Goal: Information Seeking & Learning: Learn about a topic

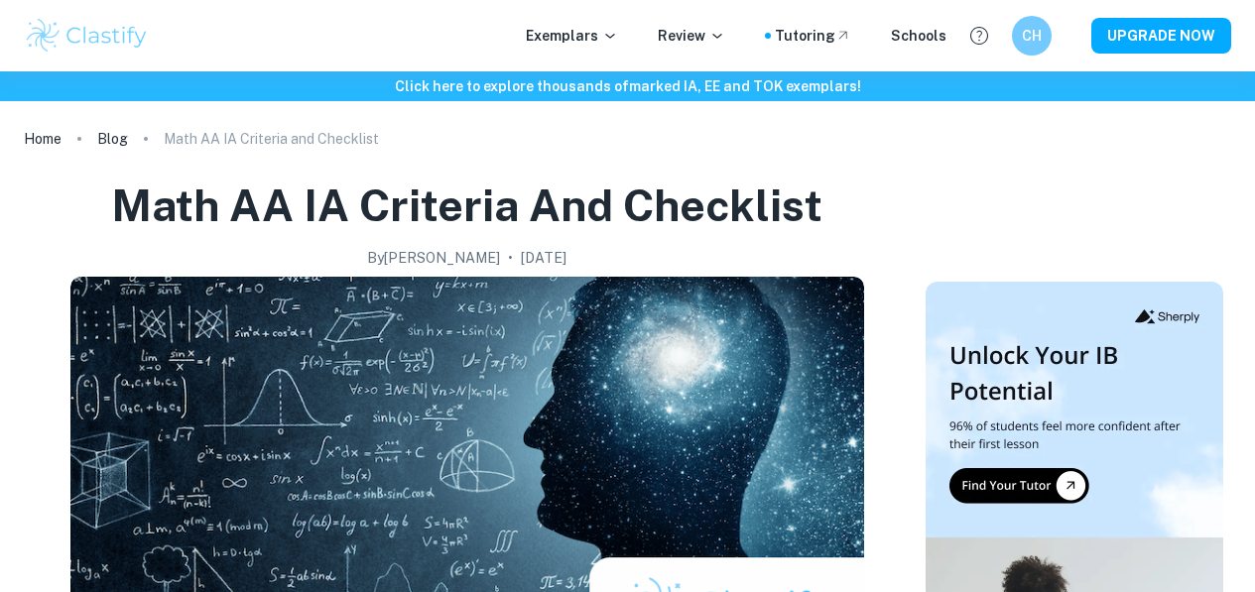
scroll to position [1654, 0]
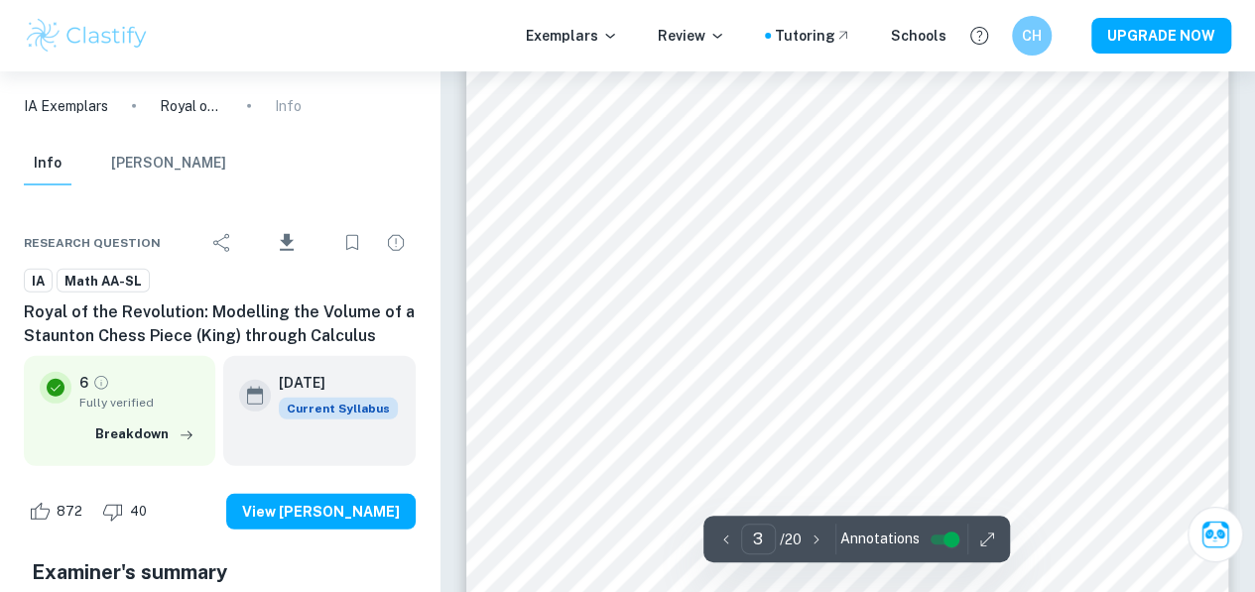
scroll to position [2694, 0]
click at [38, 282] on span "IA" at bounding box center [38, 282] width 27 height 20
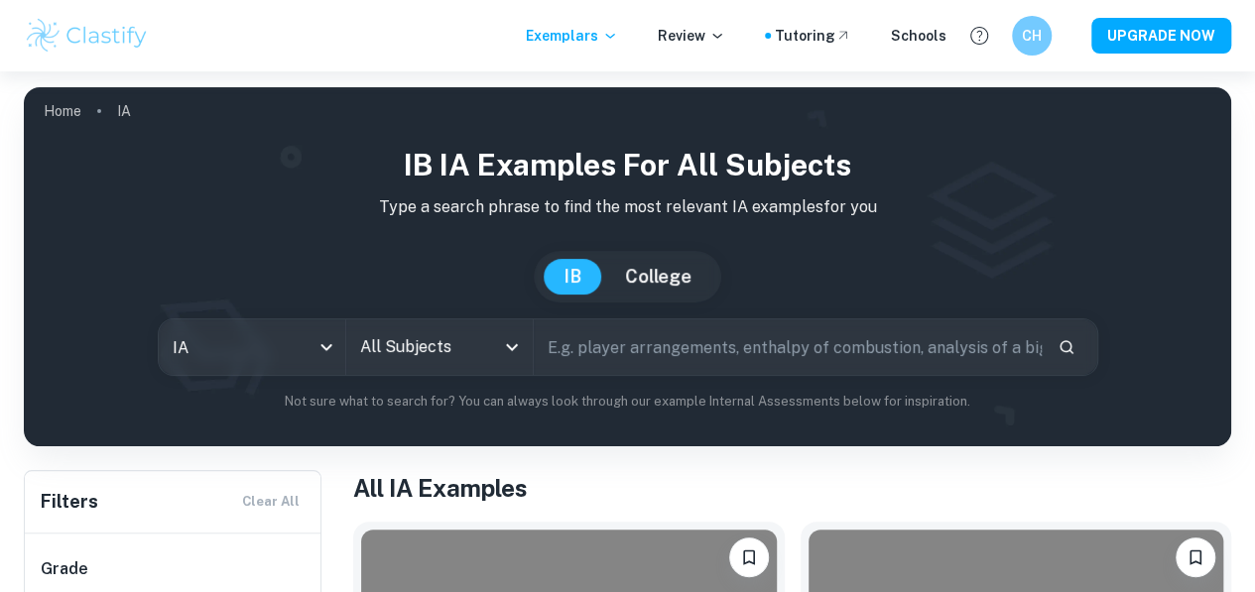
click at [517, 351] on icon "Open" at bounding box center [512, 347] width 24 height 24
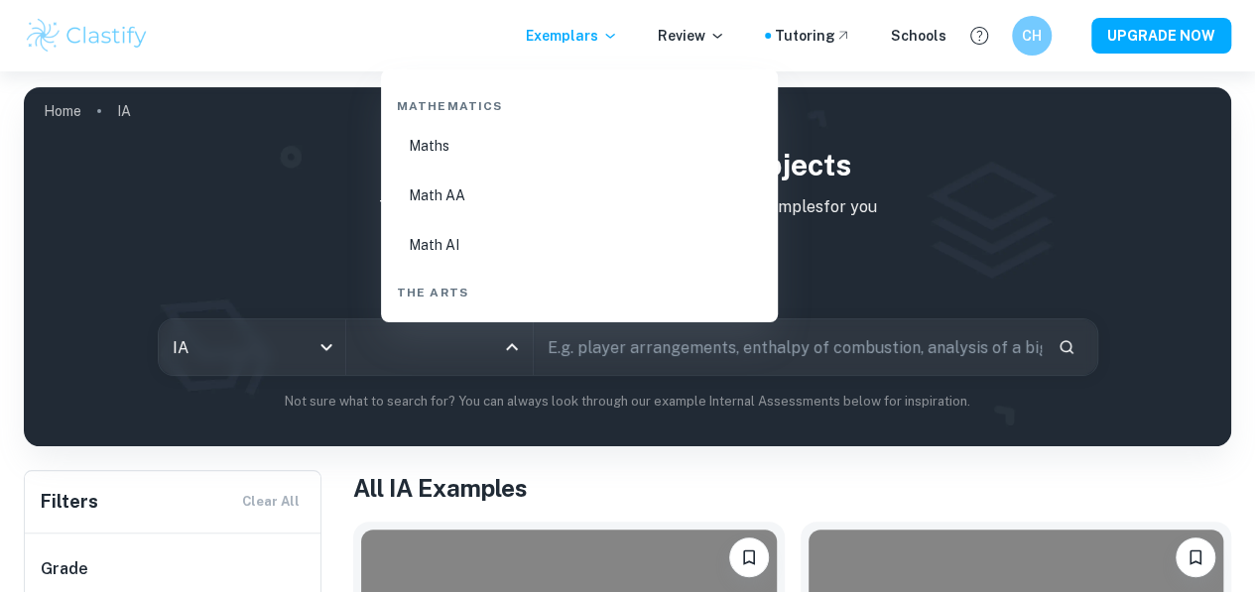
scroll to position [3409, 0]
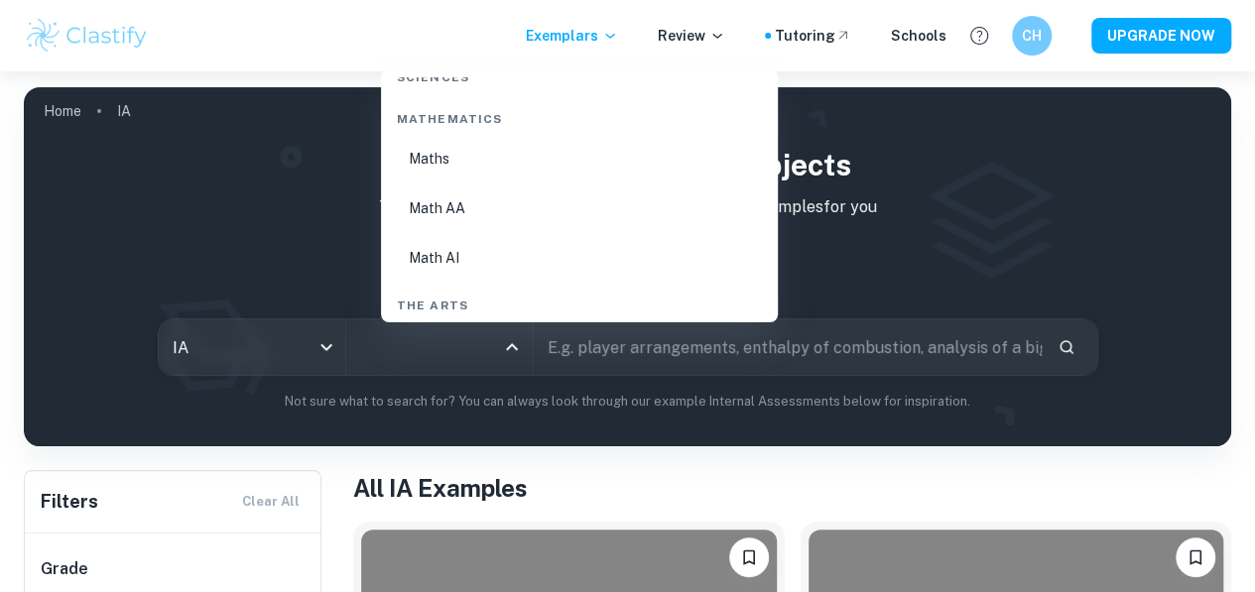
click at [460, 263] on li "Math AI" at bounding box center [579, 258] width 381 height 46
type input "Math AI"
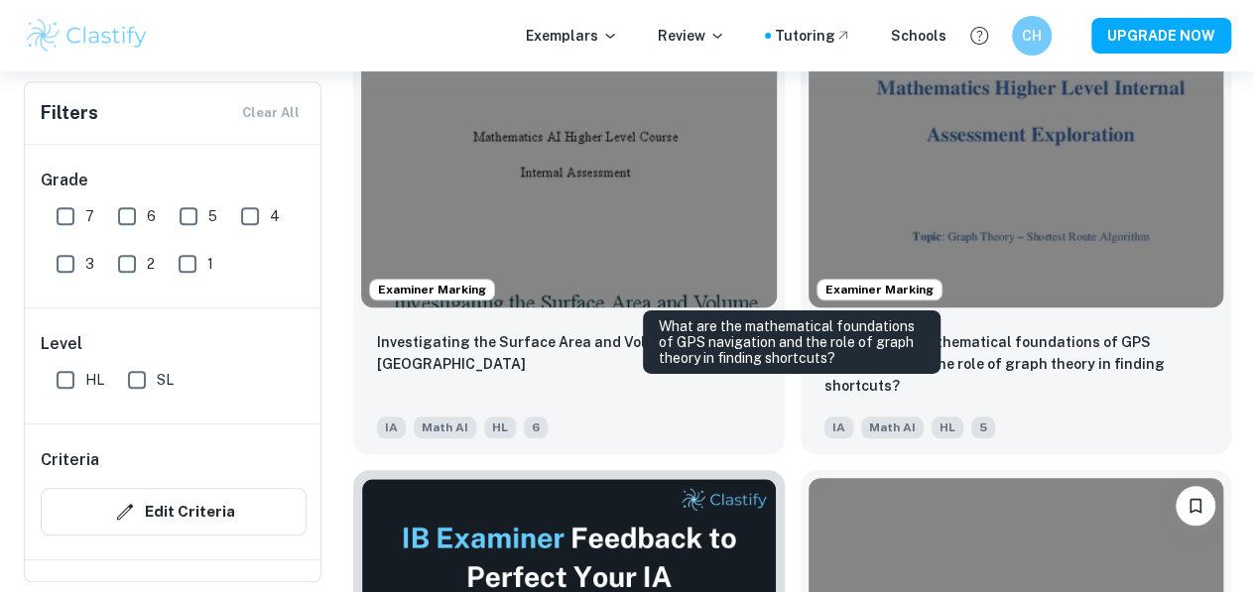
scroll to position [715, 0]
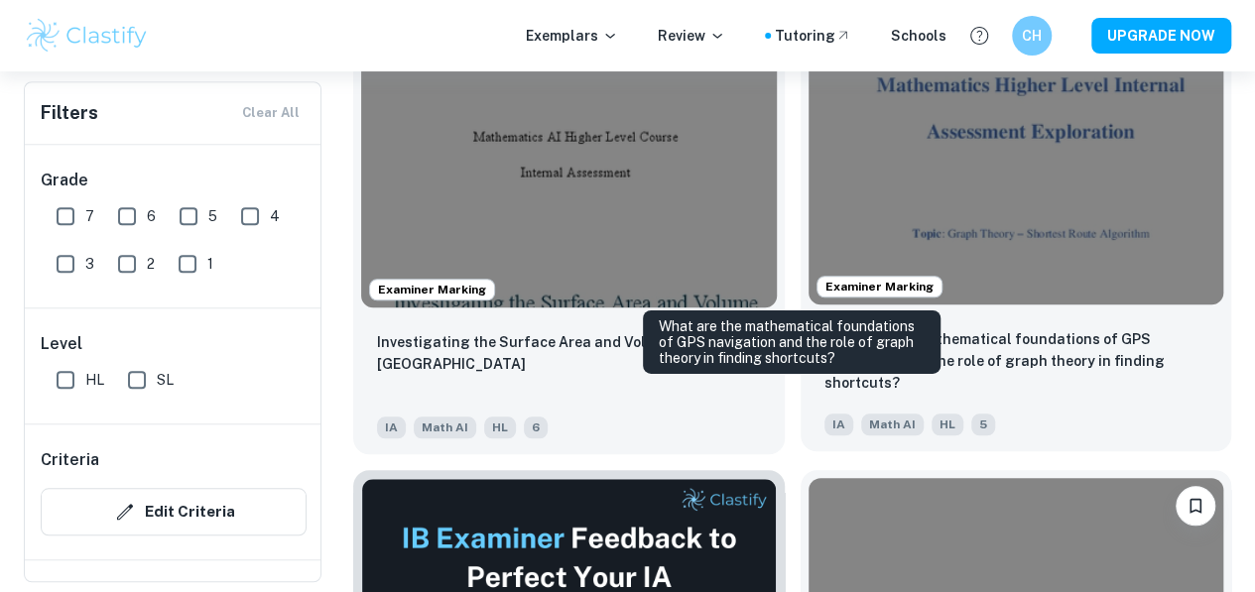
click at [852, 328] on p "What are the mathematical foundations of GPS navigation and the role of graph t…" at bounding box center [1017, 361] width 384 height 66
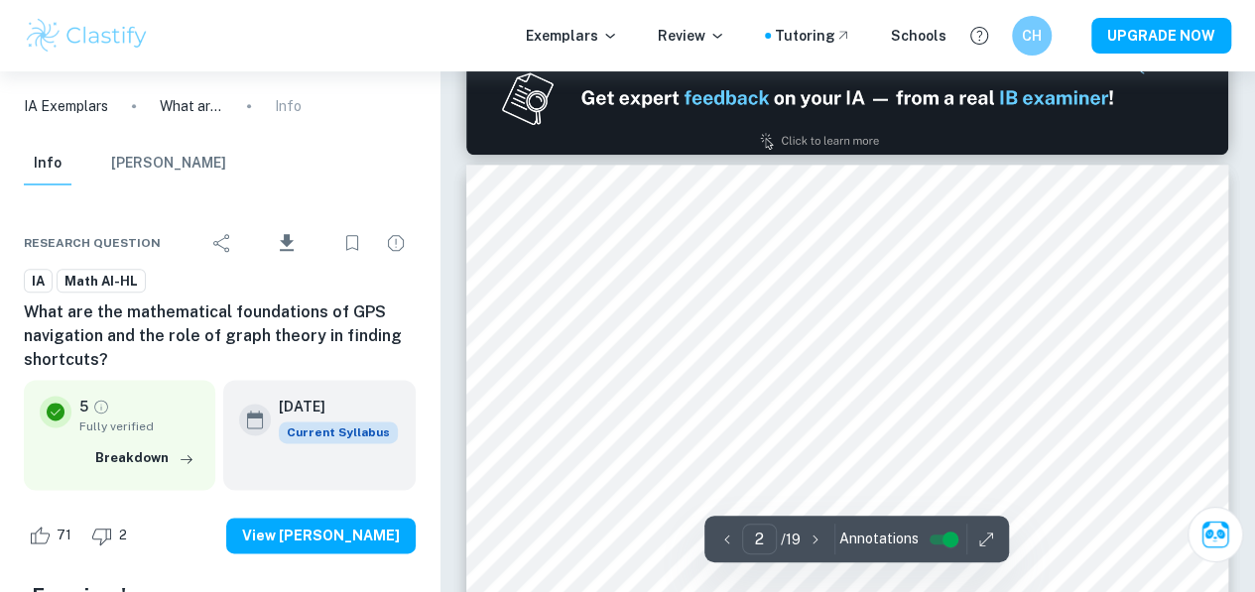
scroll to position [1072, 0]
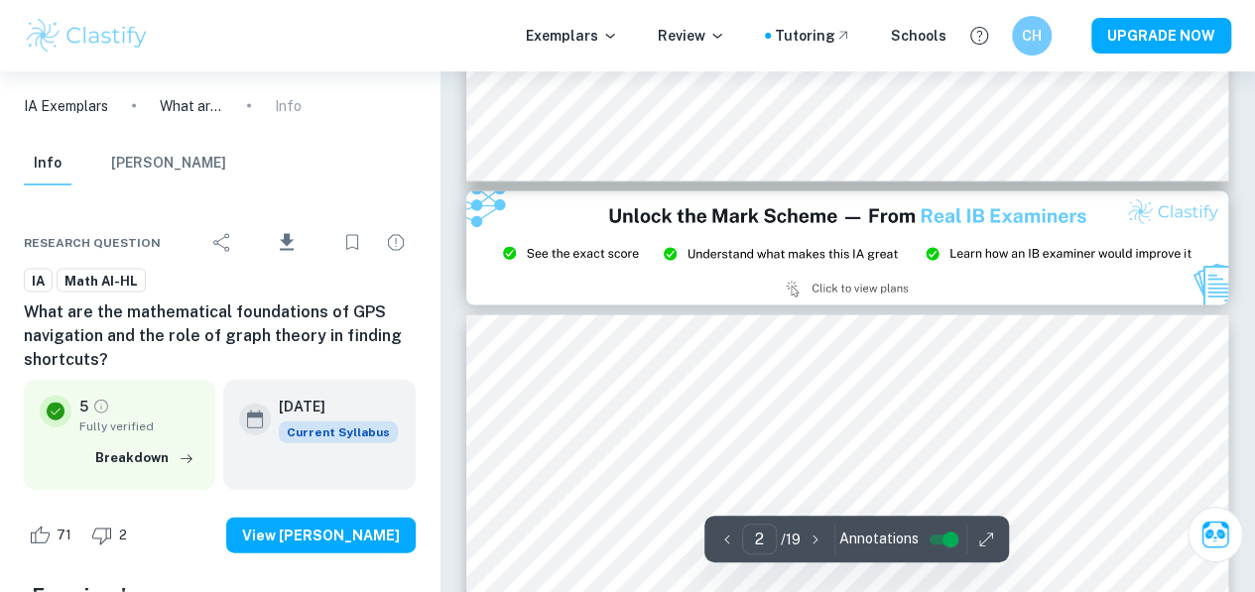
type input "3"
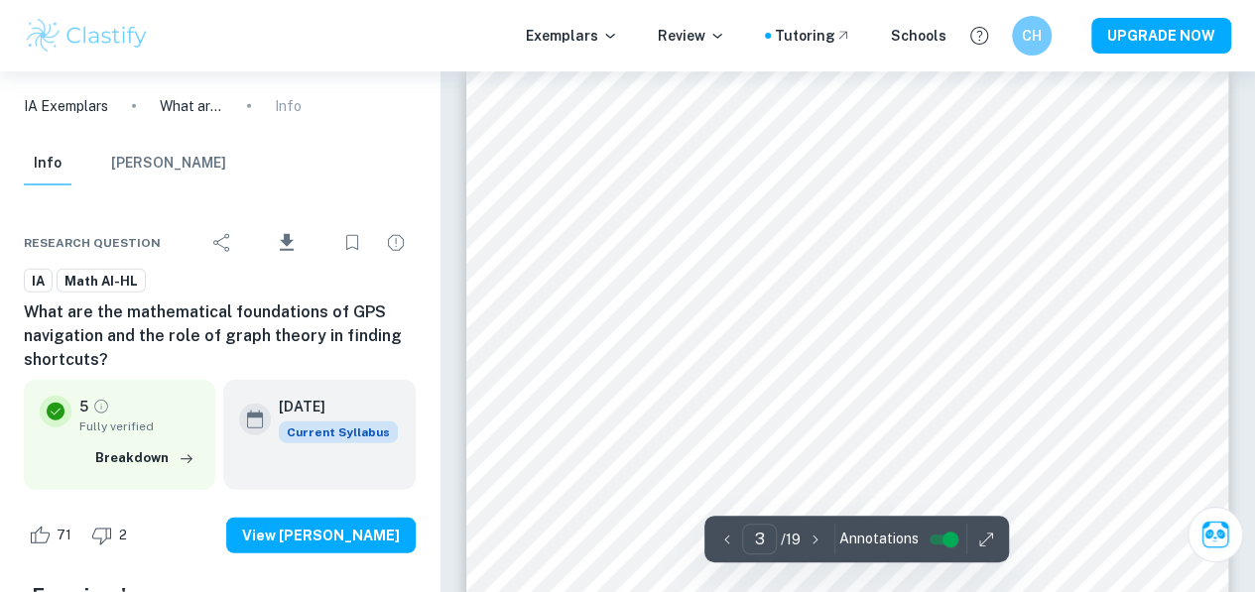
scroll to position [2265, 0]
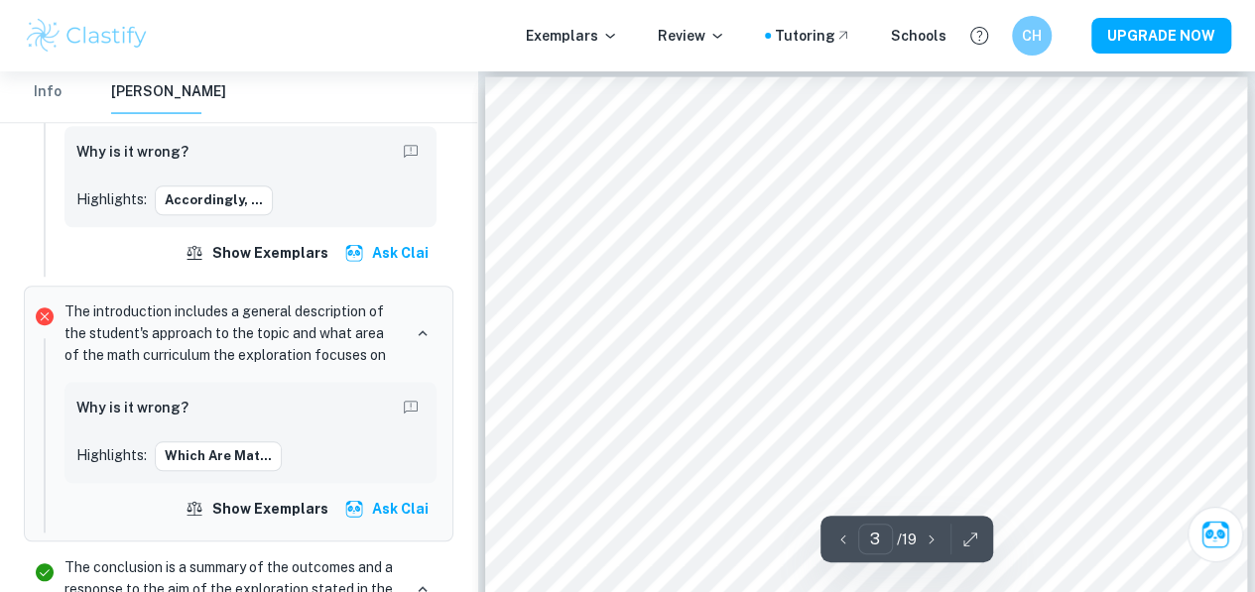
scroll to position [2116, 0]
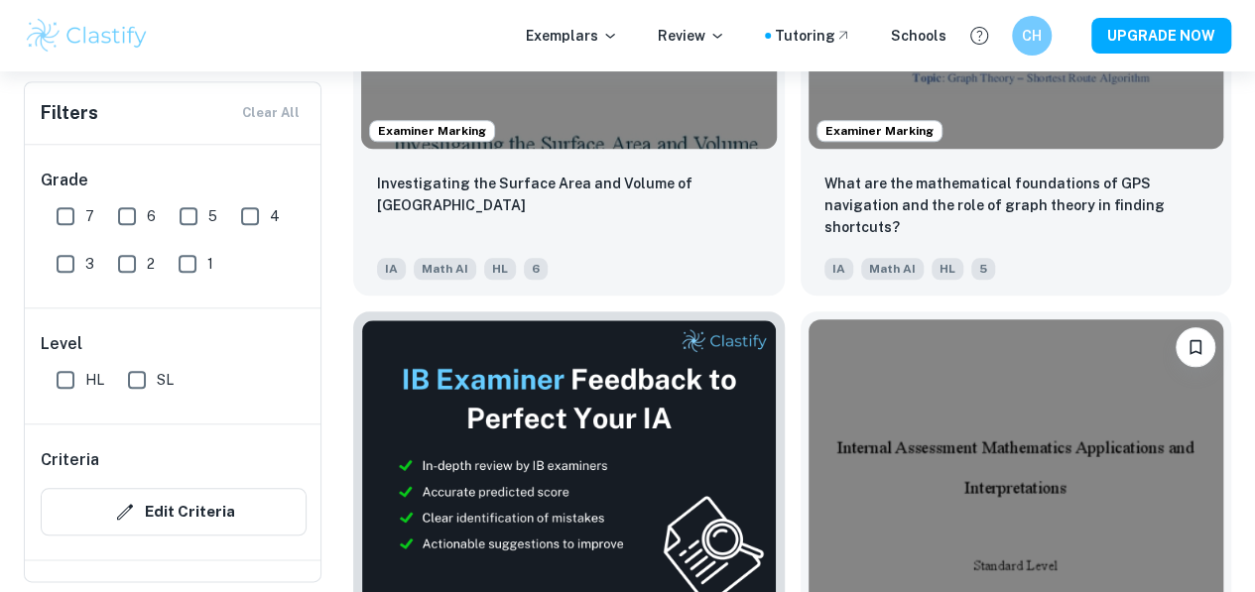
scroll to position [913, 0]
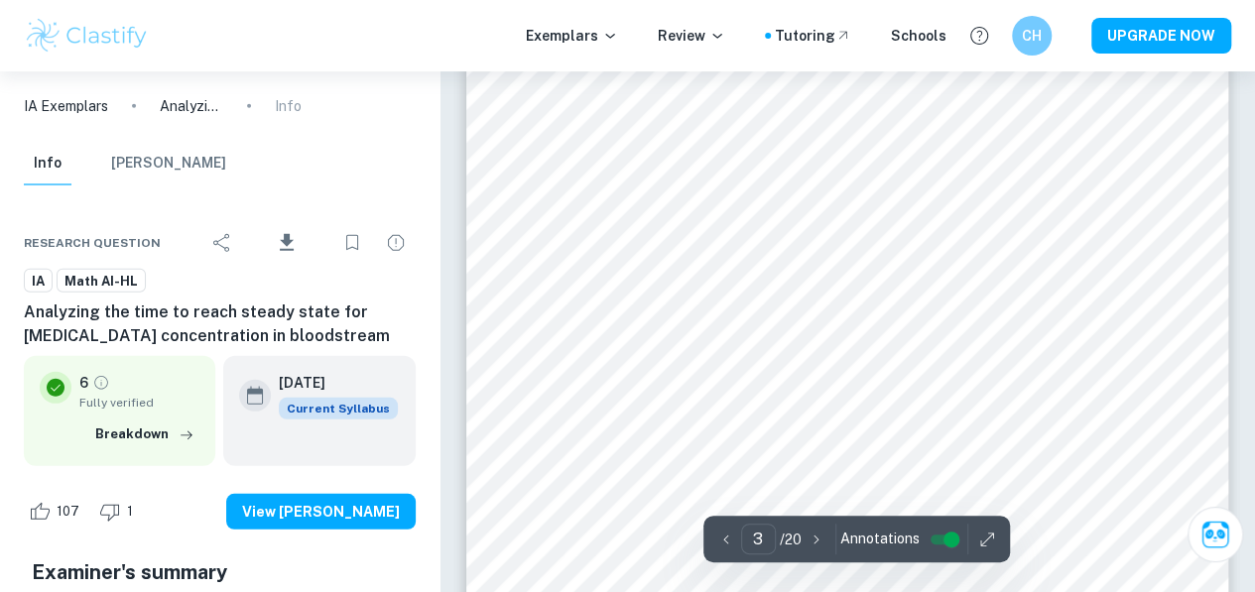
scroll to position [2858, 0]
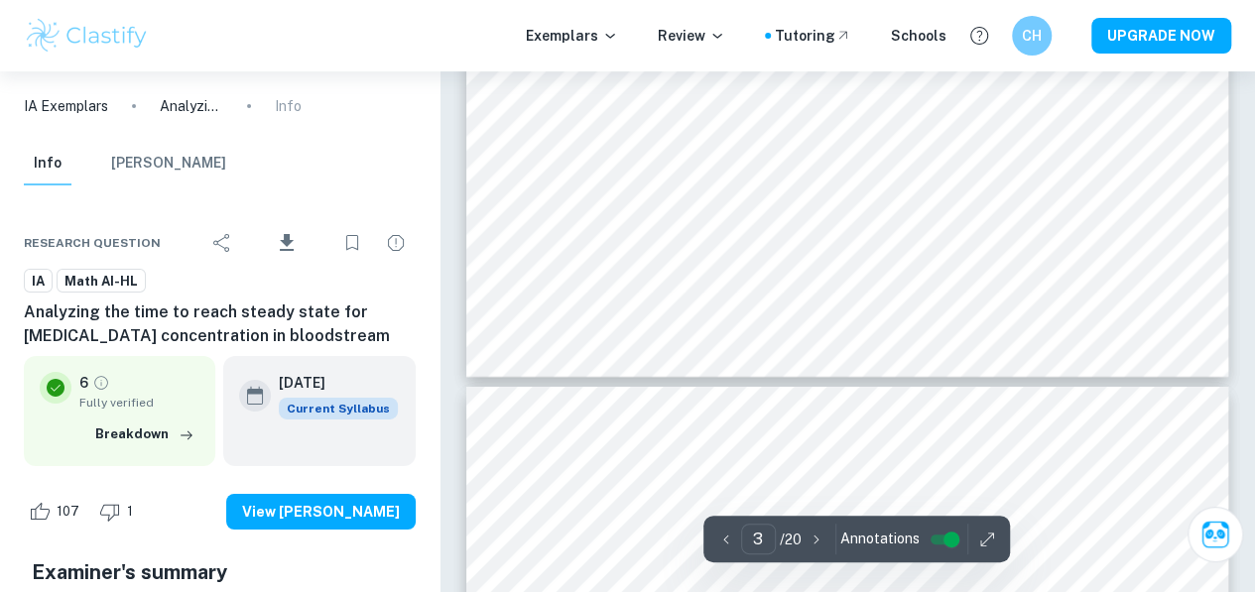
type input "4"
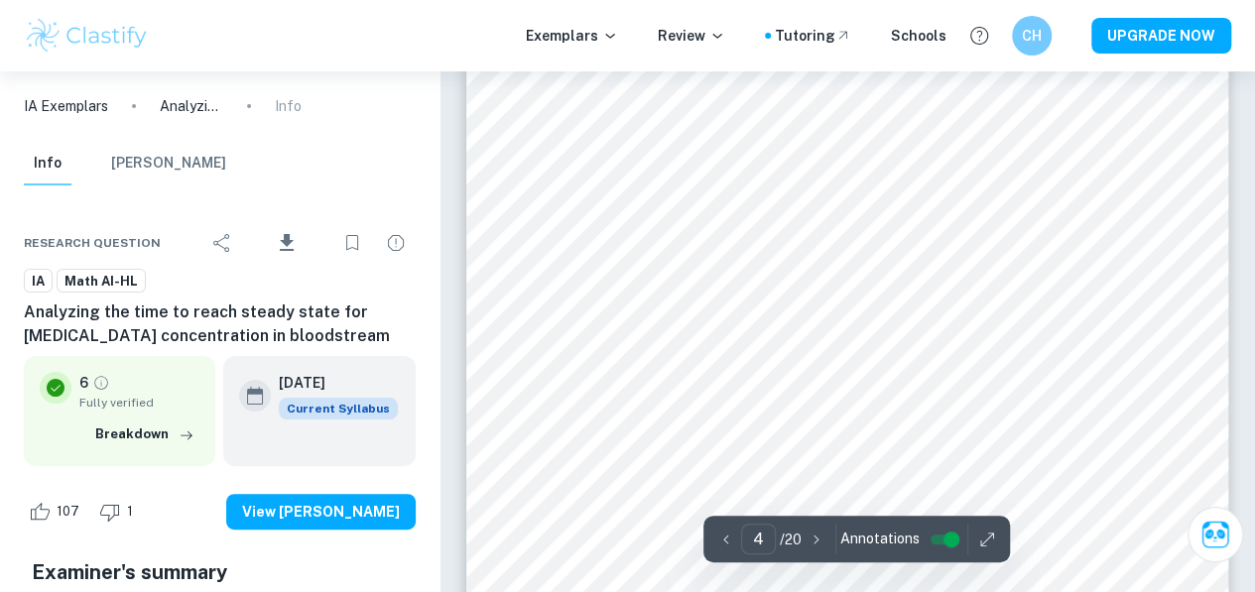
scroll to position [3851, 0]
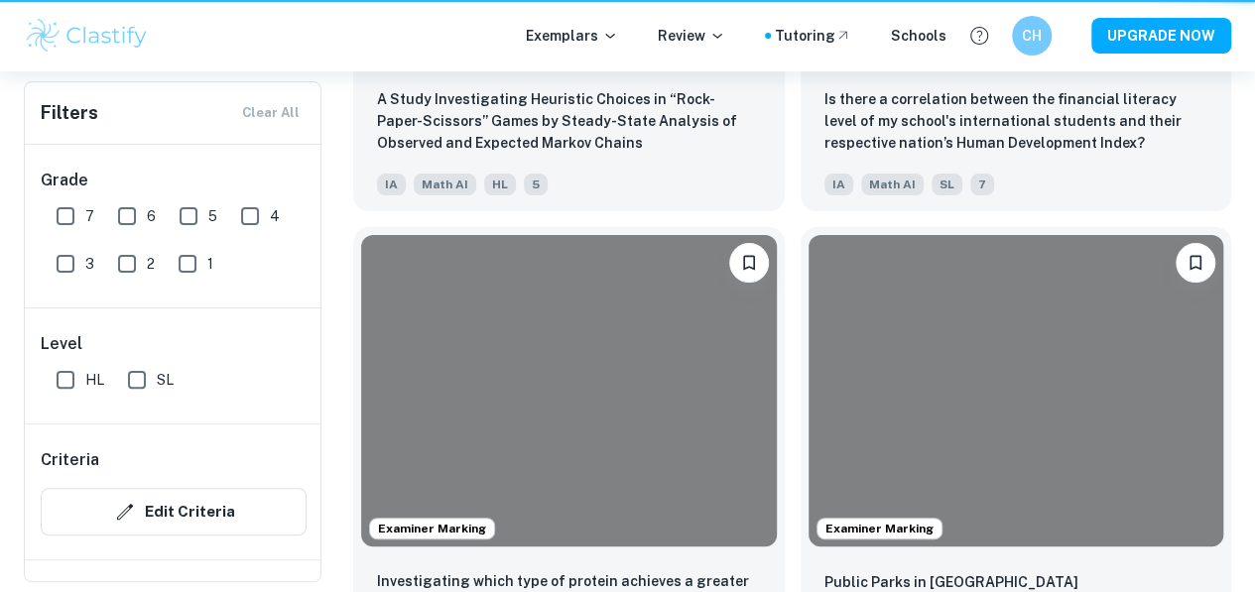
scroll to position [913, 0]
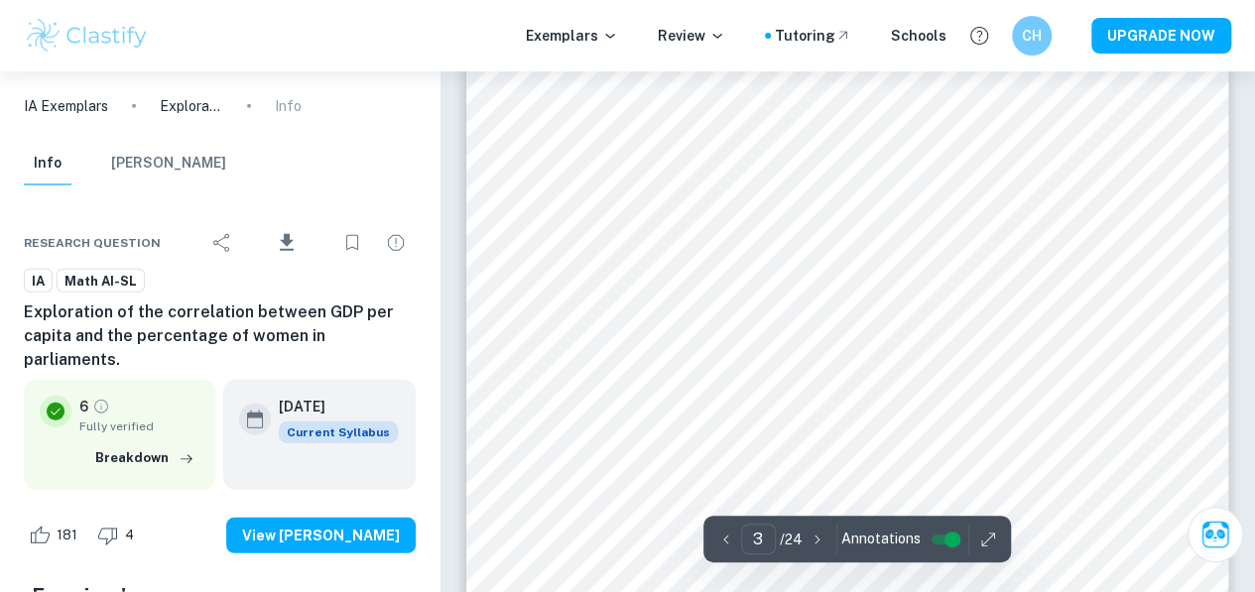
scroll to position [2580, 0]
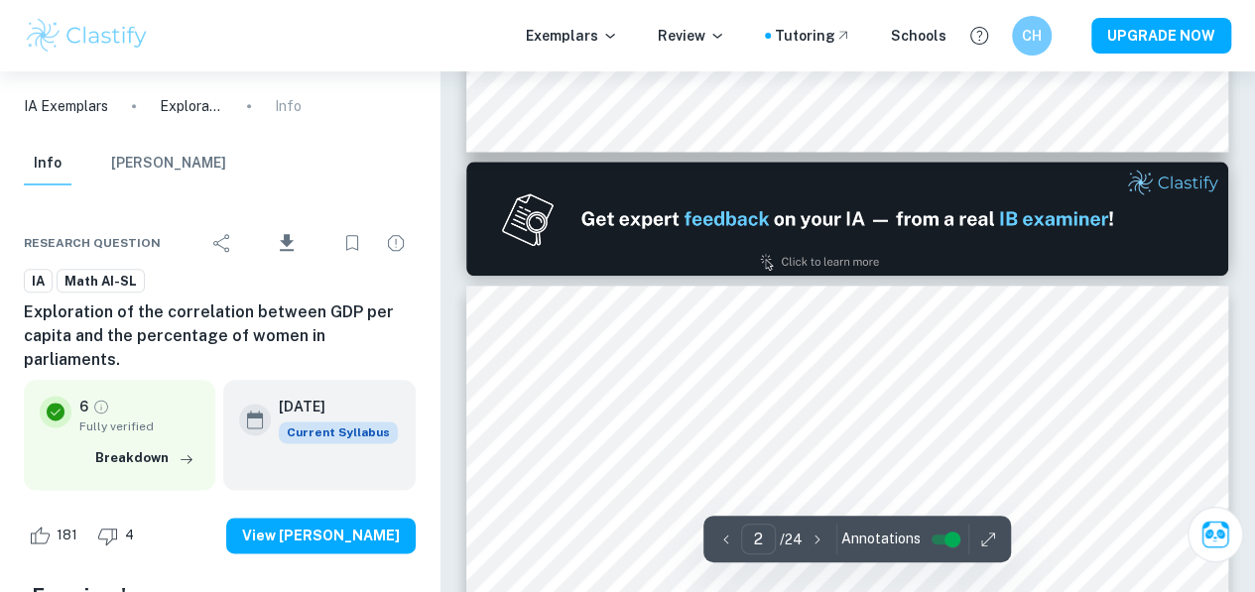
type input "1"
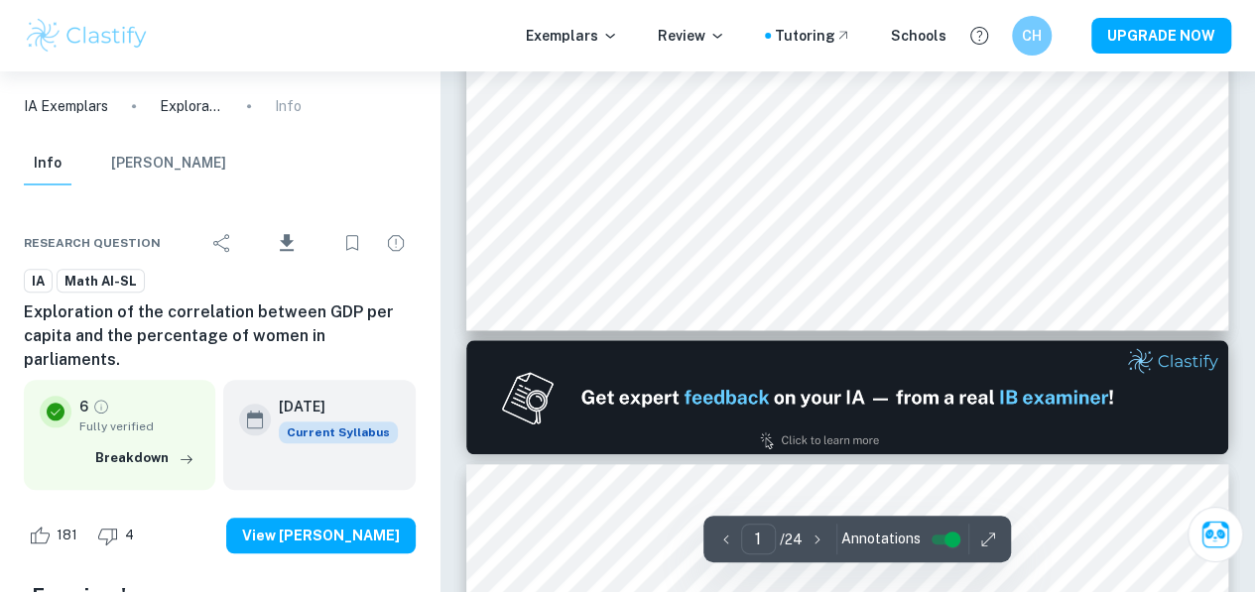
scroll to position [0, 0]
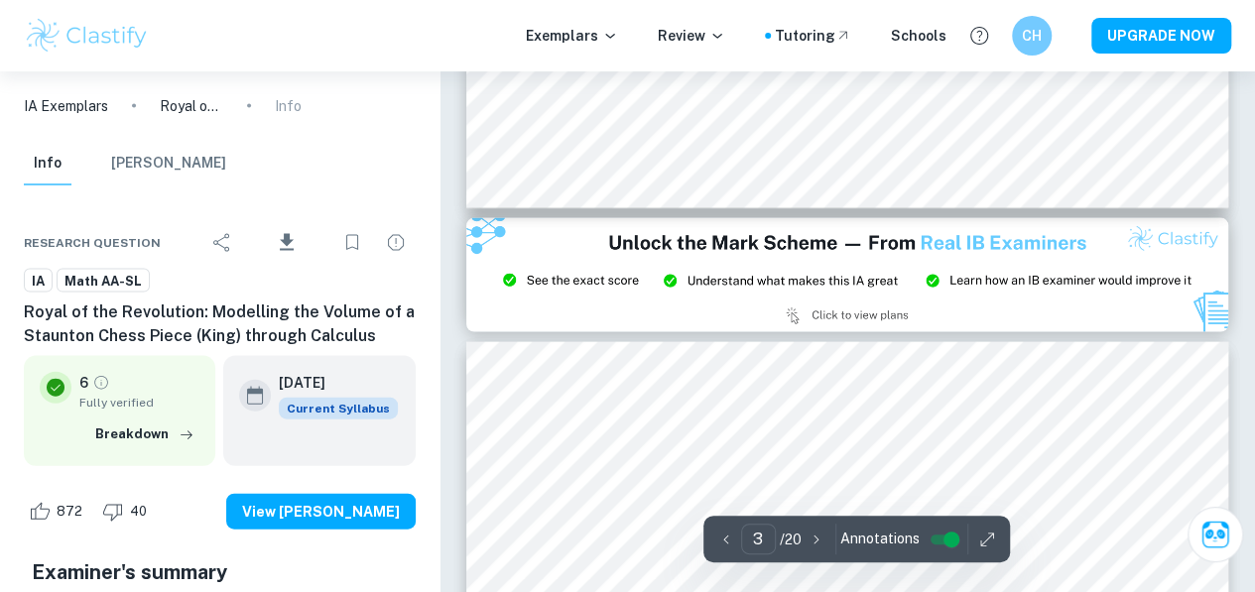
type input "2"
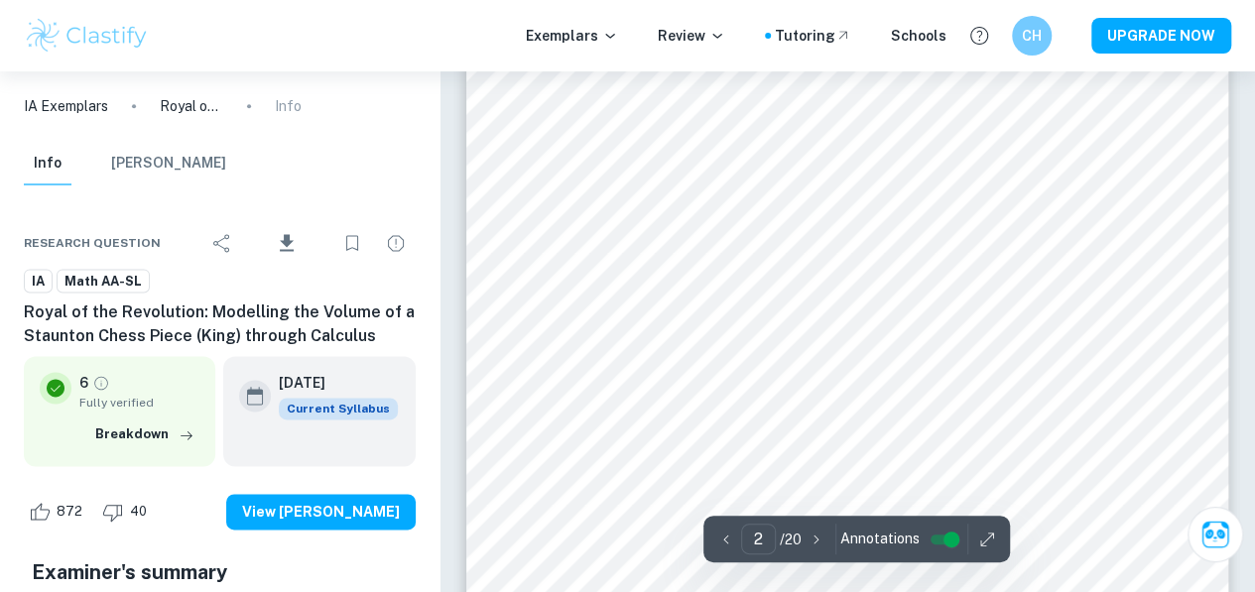
scroll to position [1191, 0]
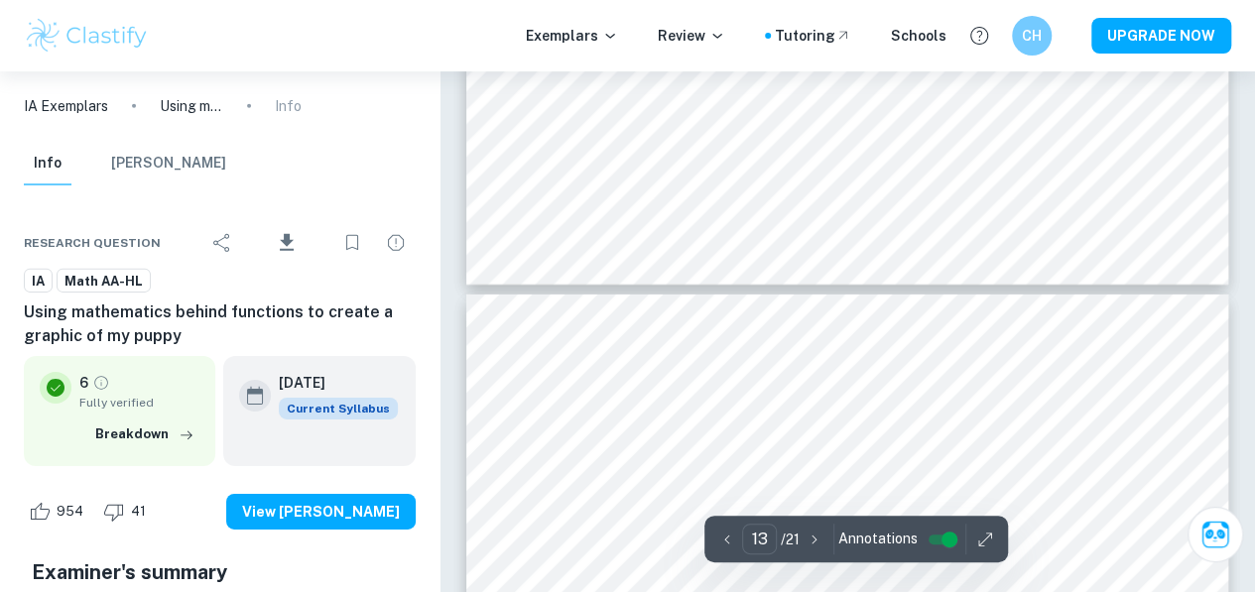
type input "14"
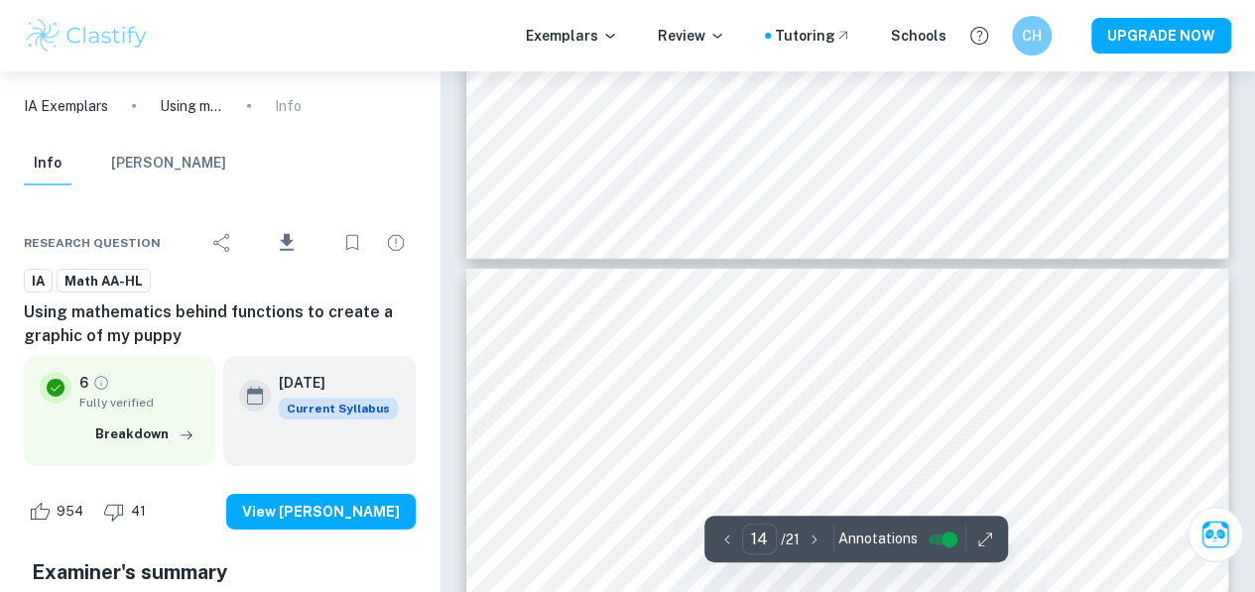
scroll to position [14353, 0]
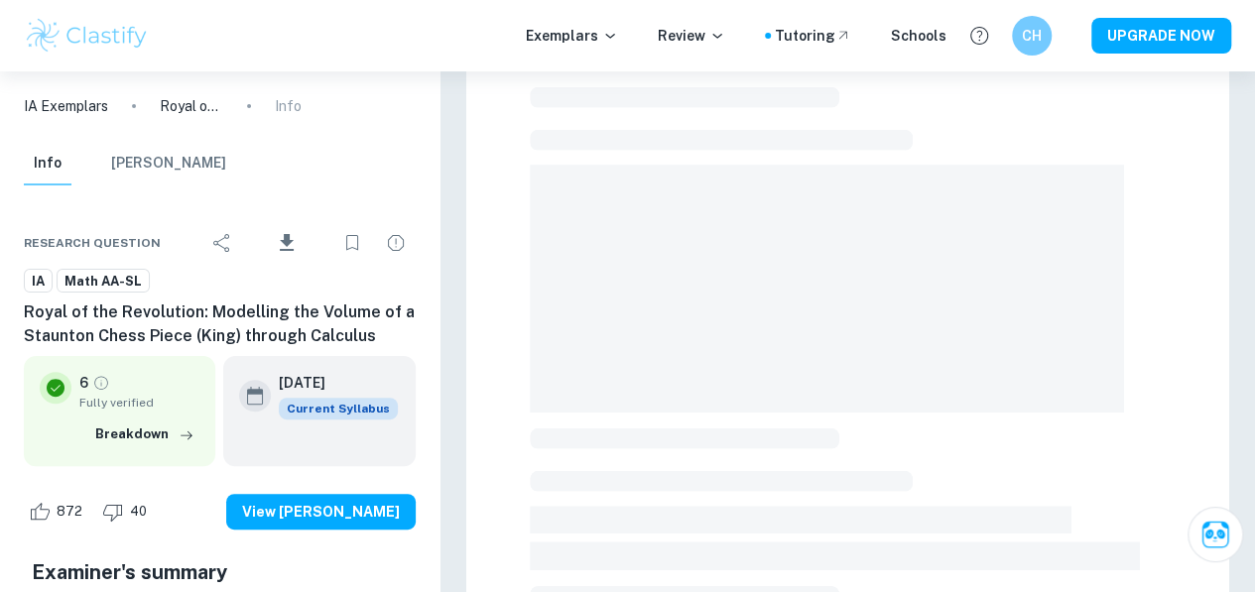
scroll to position [103, 0]
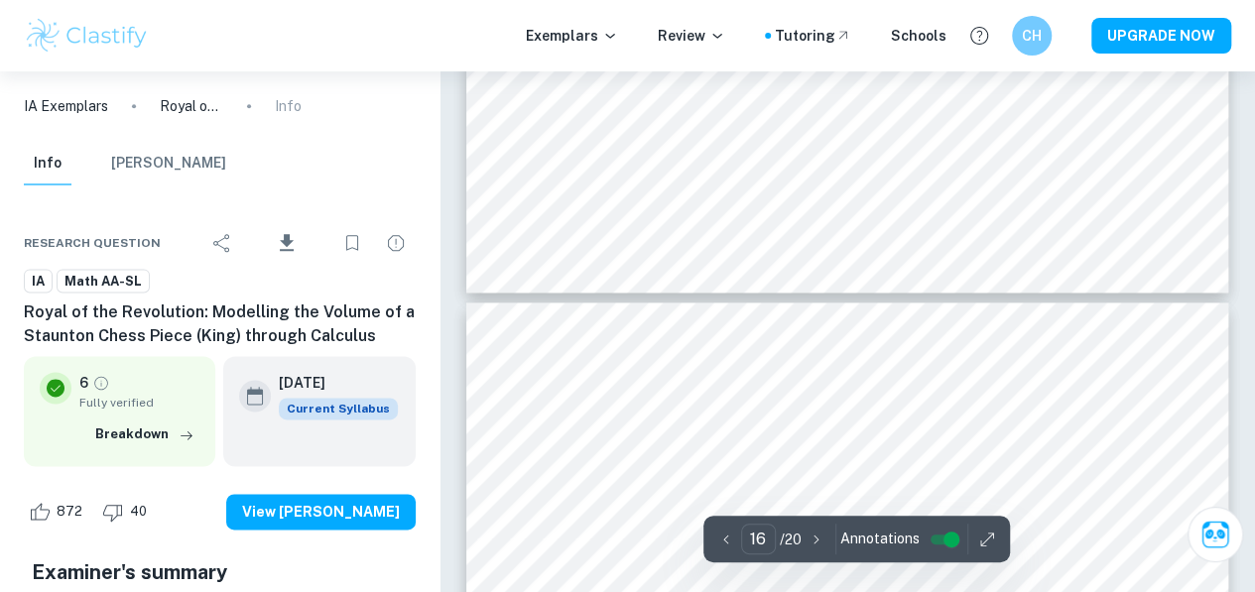
type input "17"
